Goal: Information Seeking & Learning: Learn about a topic

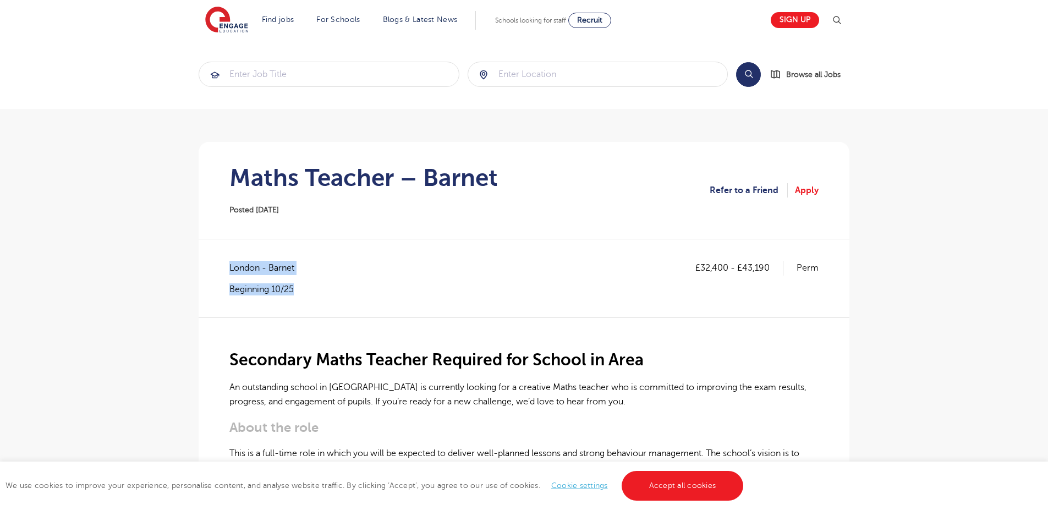
click at [324, 312] on div "£32,400 - £43,190 Perm [GEOGRAPHIC_DATA] - Barnet Beginning 10/25" at bounding box center [523, 289] width 589 height 56
click at [311, 300] on div "£32,400 - £43,190 Perm [GEOGRAPHIC_DATA] - Barnet Beginning 10/25" at bounding box center [523, 289] width 589 height 56
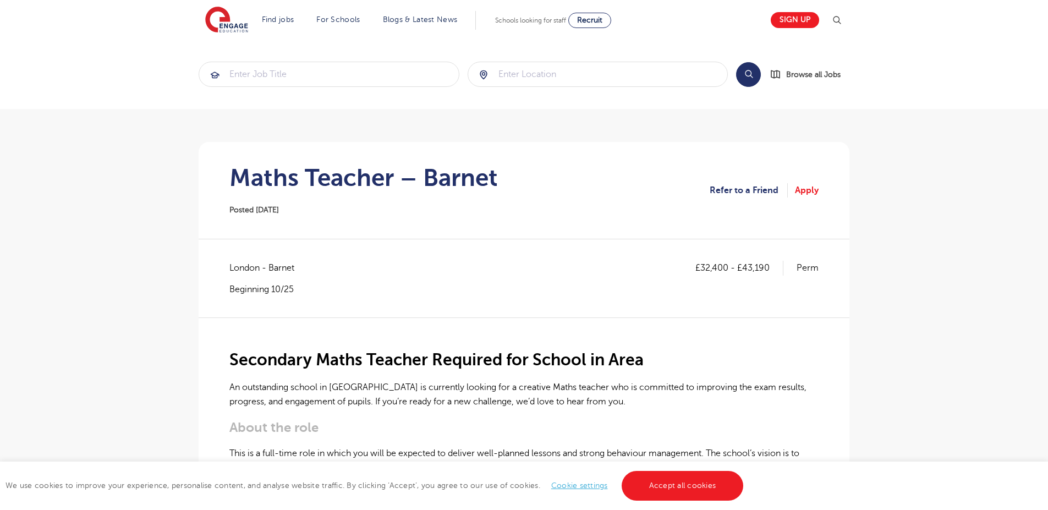
click at [311, 300] on div "£32,400 - £43,190 Perm [GEOGRAPHIC_DATA] - Barnet Beginning 10/25" at bounding box center [523, 289] width 589 height 56
click at [308, 299] on div "£32,400 - £43,190 Perm [GEOGRAPHIC_DATA] - Barnet Beginning 10/25" at bounding box center [523, 289] width 589 height 56
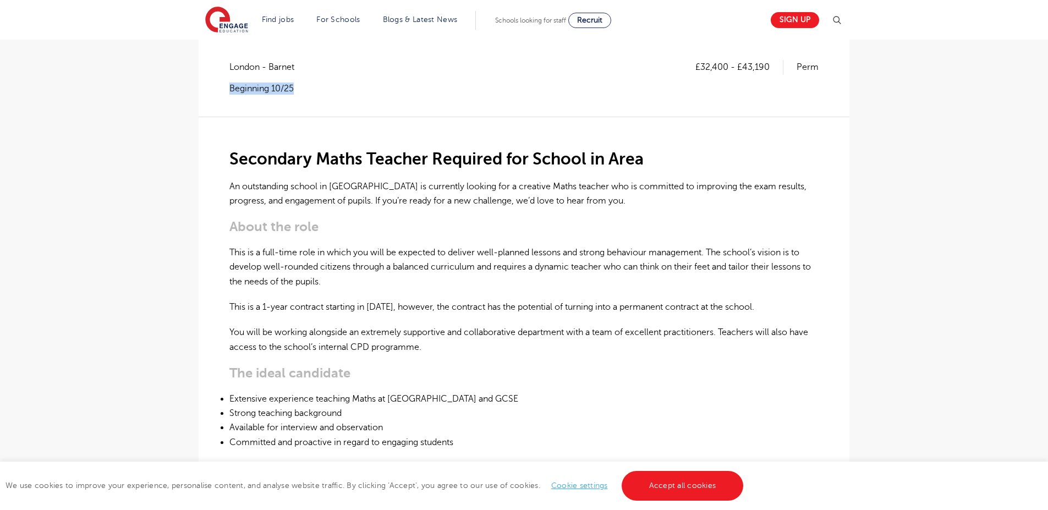
scroll to position [66, 0]
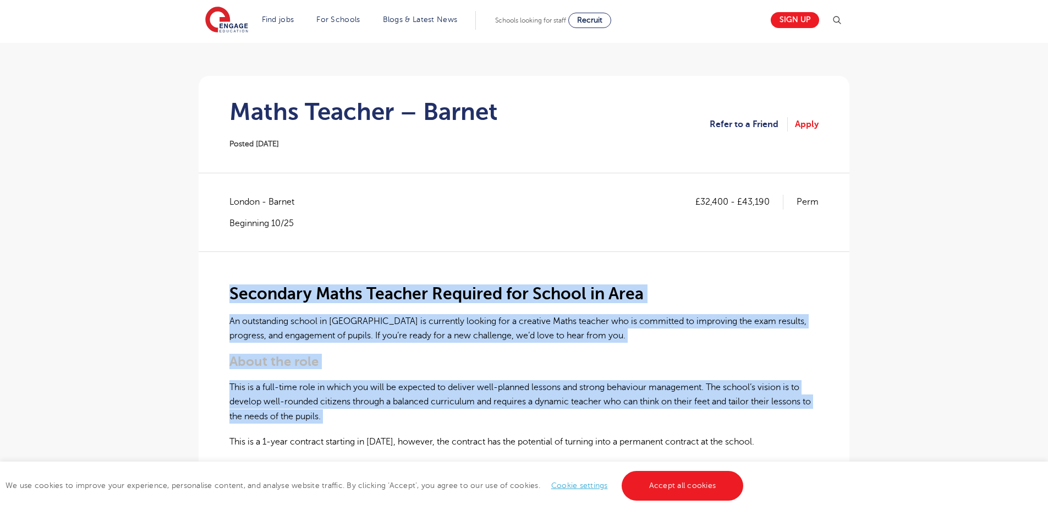
drag, startPoint x: 308, startPoint y: 279, endPoint x: 436, endPoint y: 486, distance: 242.6
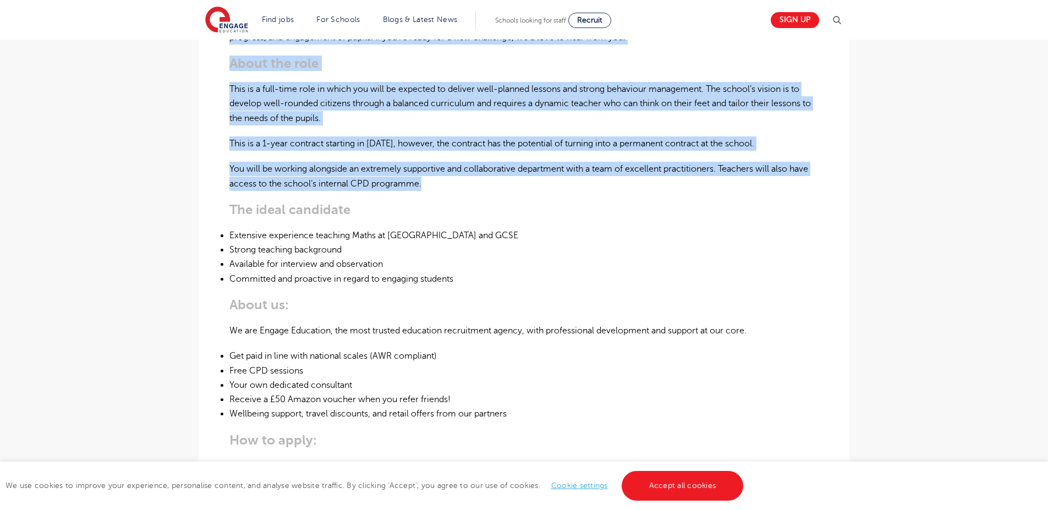
scroll to position [396, 0]
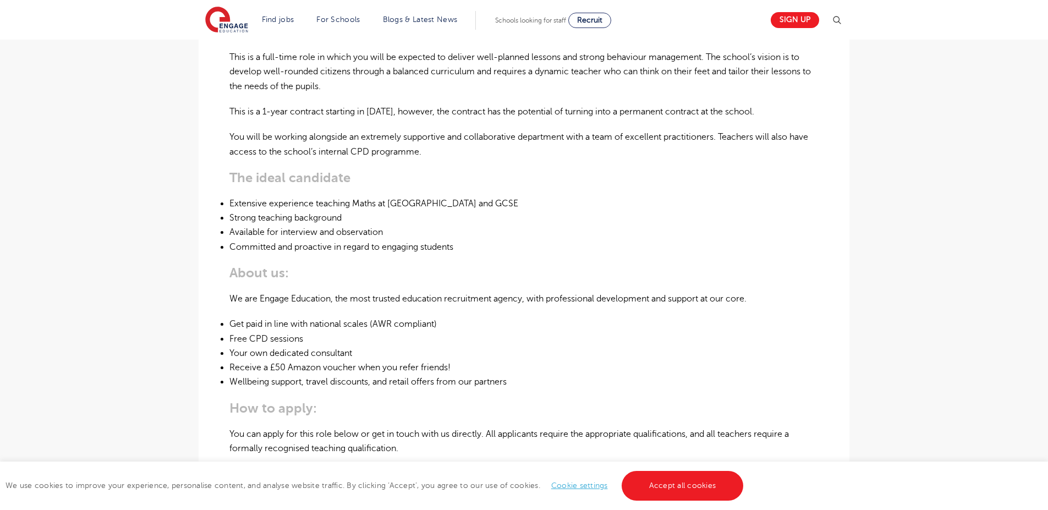
click at [377, 178] on h3 "The ideal candidate" at bounding box center [523, 177] width 589 height 15
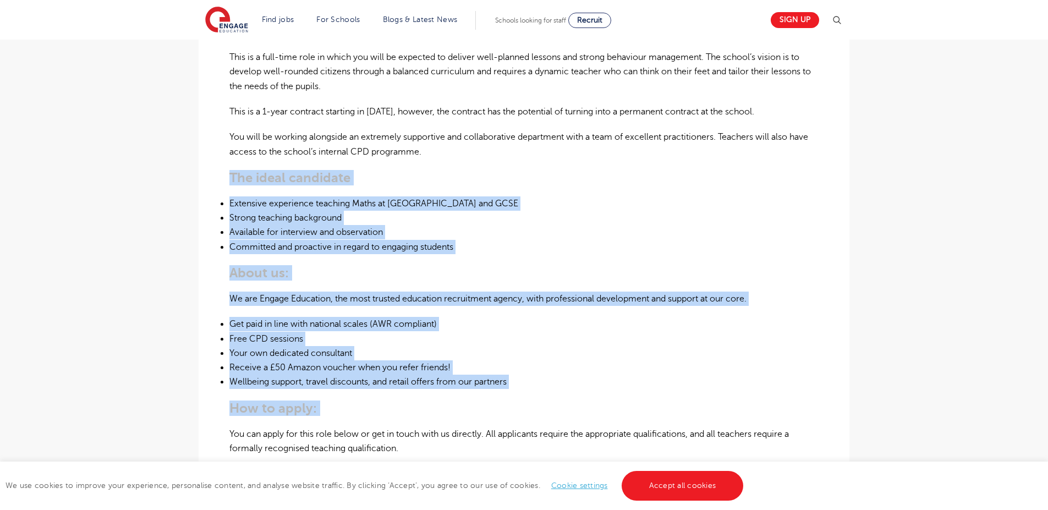
drag, startPoint x: 377, startPoint y: 178, endPoint x: 549, endPoint y: 401, distance: 281.3
click at [549, 401] on div "Secondary Maths Teacher Required for School in Area An outstanding school in [G…" at bounding box center [523, 234] width 589 height 626
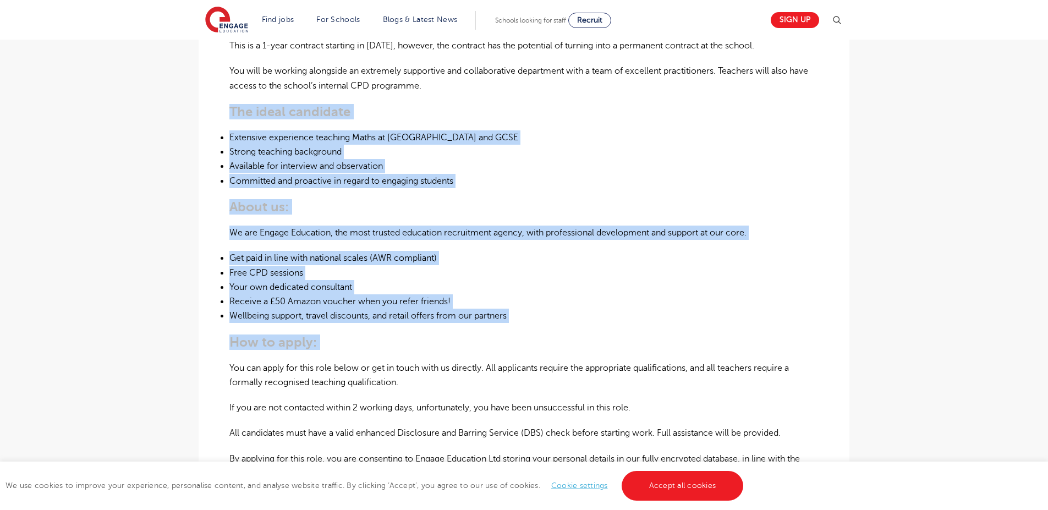
click at [448, 278] on li "Free CPD sessions" at bounding box center [523, 273] width 589 height 14
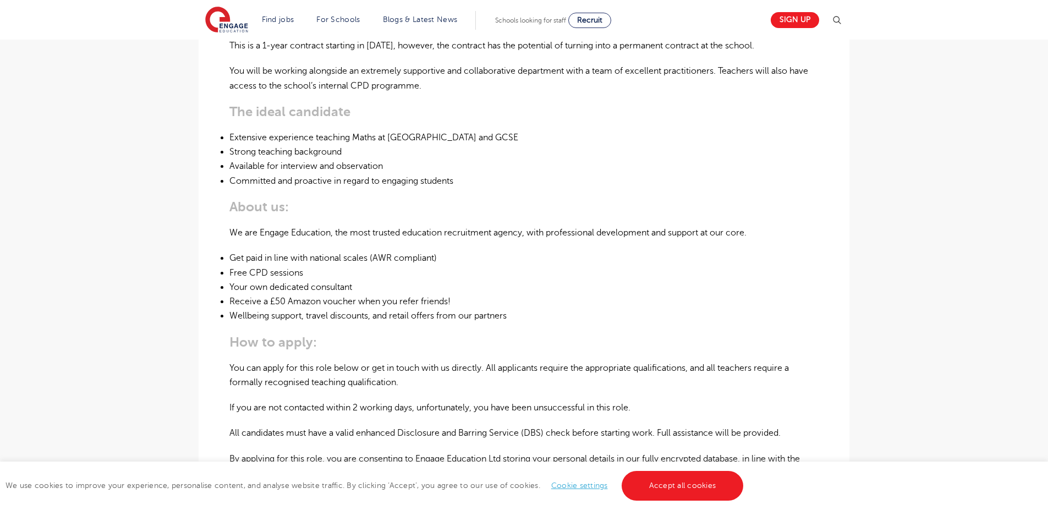
drag, startPoint x: 460, startPoint y: 295, endPoint x: 523, endPoint y: 386, distance: 110.2
click at [523, 386] on div "Secondary Maths Teacher Required for School in Area An outstanding school in [G…" at bounding box center [523, 168] width 589 height 626
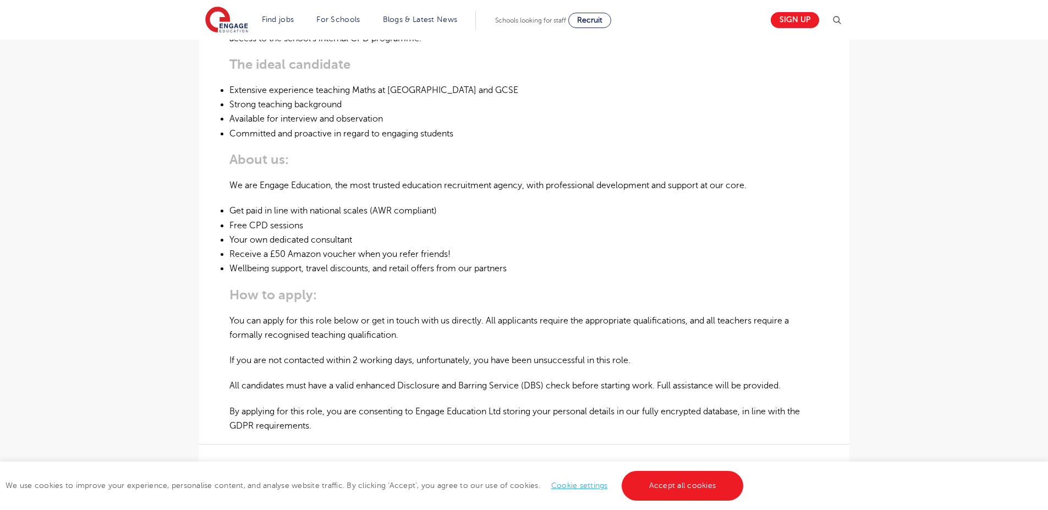
scroll to position [594, 0]
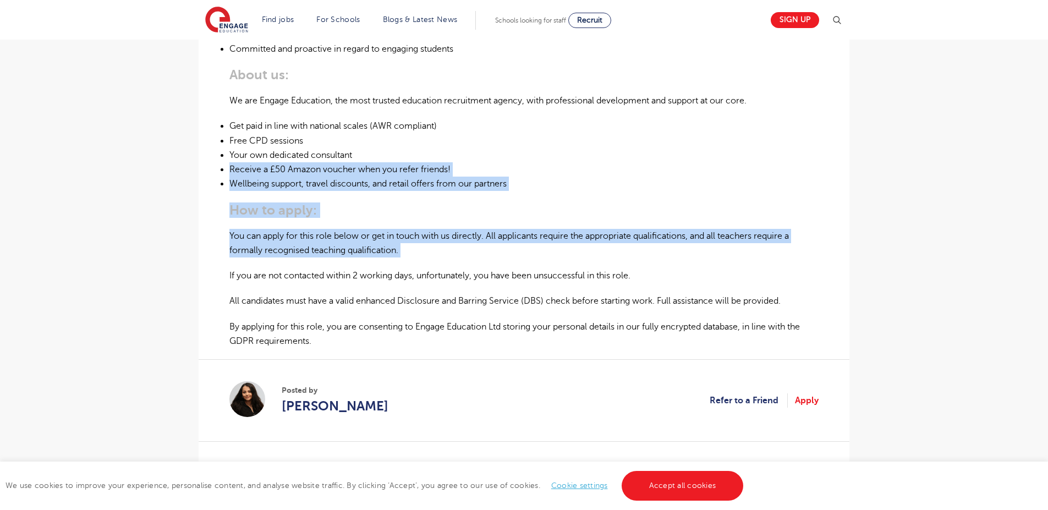
drag, startPoint x: 451, startPoint y: 260, endPoint x: 442, endPoint y: 149, distance: 110.9
click at [442, 149] on div "Secondary Maths Teacher Required for School in Area An outstanding school in [G…" at bounding box center [523, 36] width 589 height 626
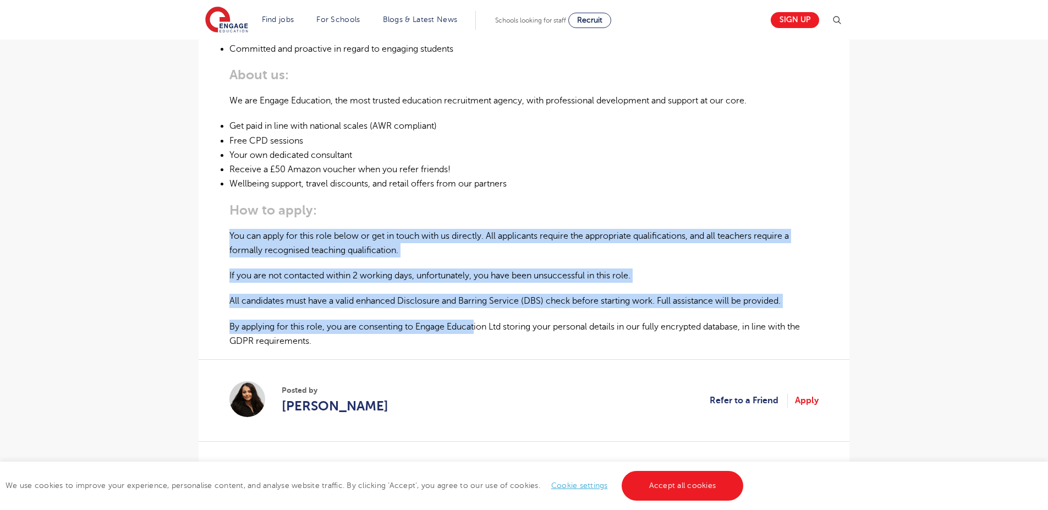
drag, startPoint x: 479, startPoint y: 333, endPoint x: 454, endPoint y: 215, distance: 120.9
click at [454, 218] on div "Secondary Maths Teacher Required for School in Area An outstanding school in [G…" at bounding box center [523, 36] width 589 height 626
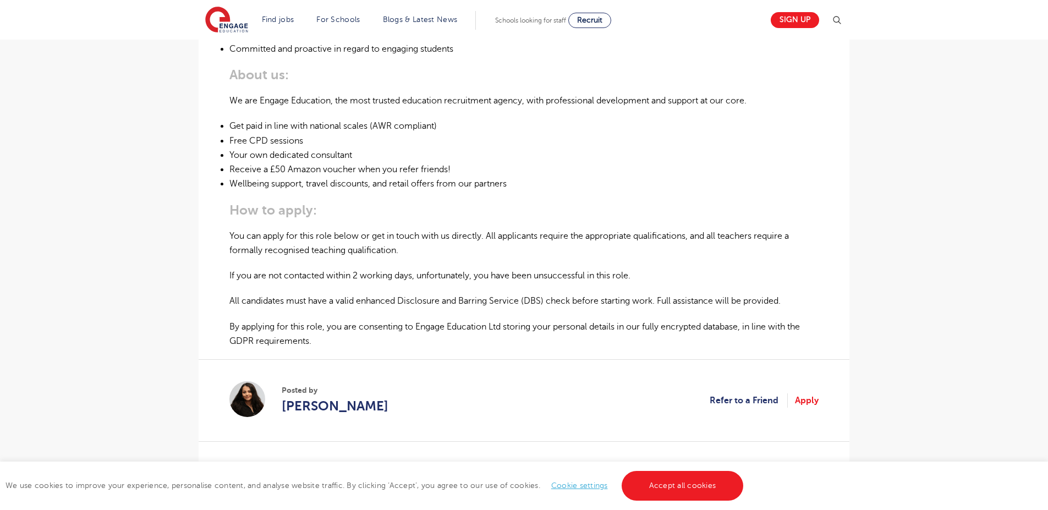
click at [454, 215] on h3 "How to apply:" at bounding box center [523, 209] width 589 height 15
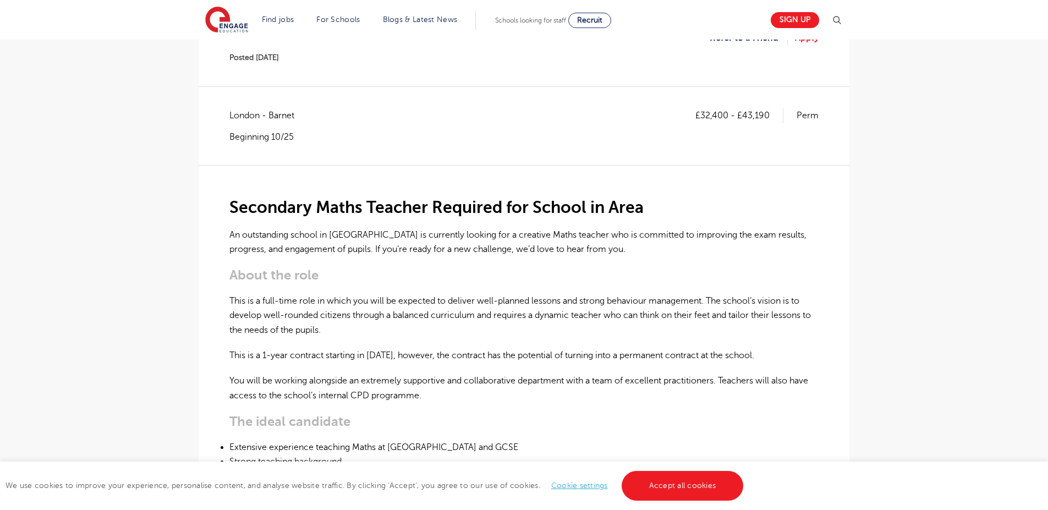
scroll to position [66, 0]
